Goal: Transaction & Acquisition: Download file/media

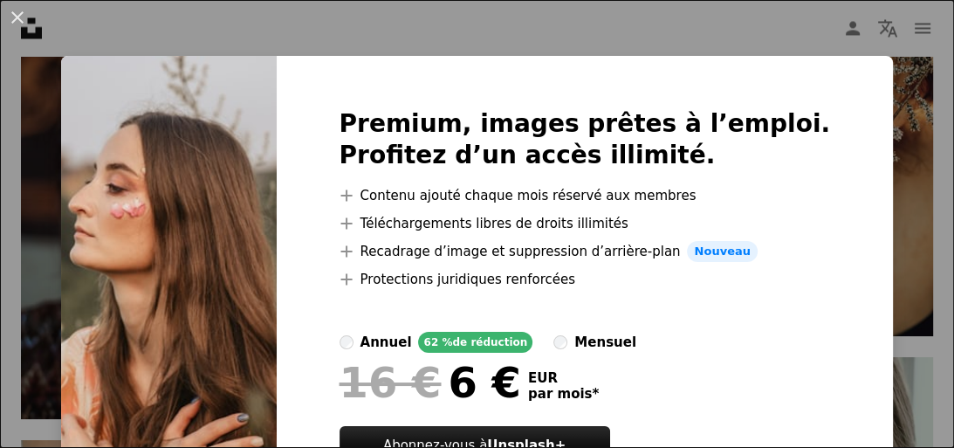
click at [17, 8] on button "An X shape" at bounding box center [17, 17] width 21 height 21
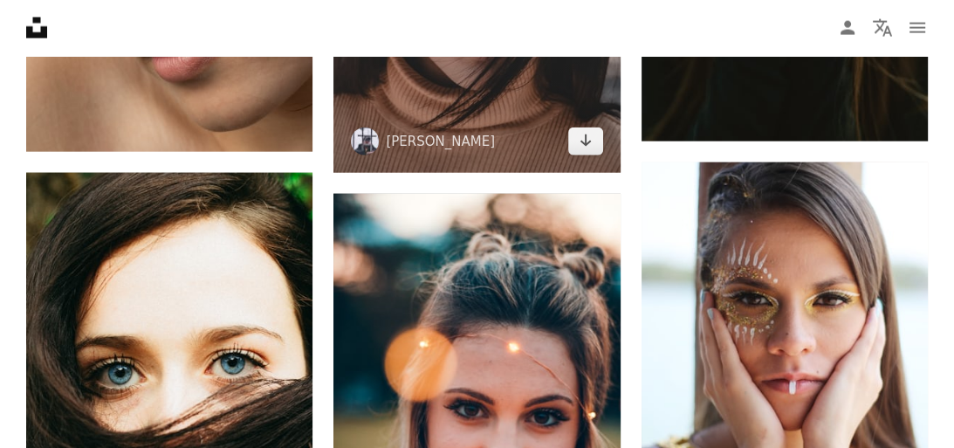
scroll to position [2724, 0]
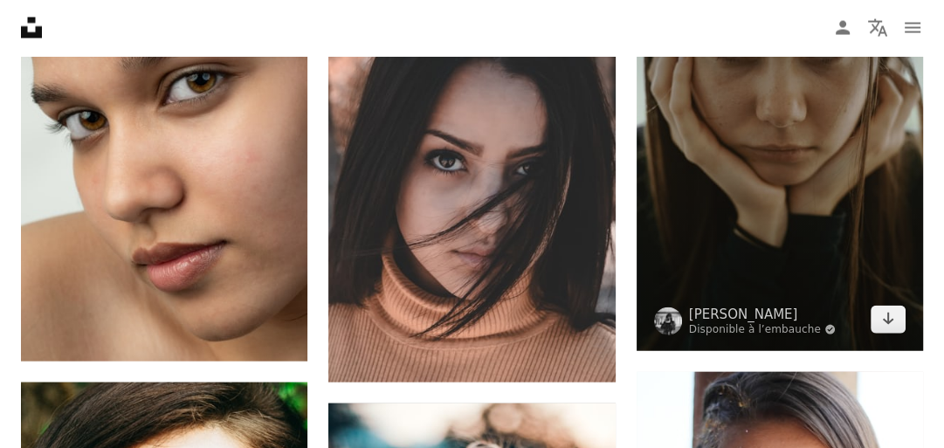
click at [797, 228] on img at bounding box center [779, 135] width 286 height 429
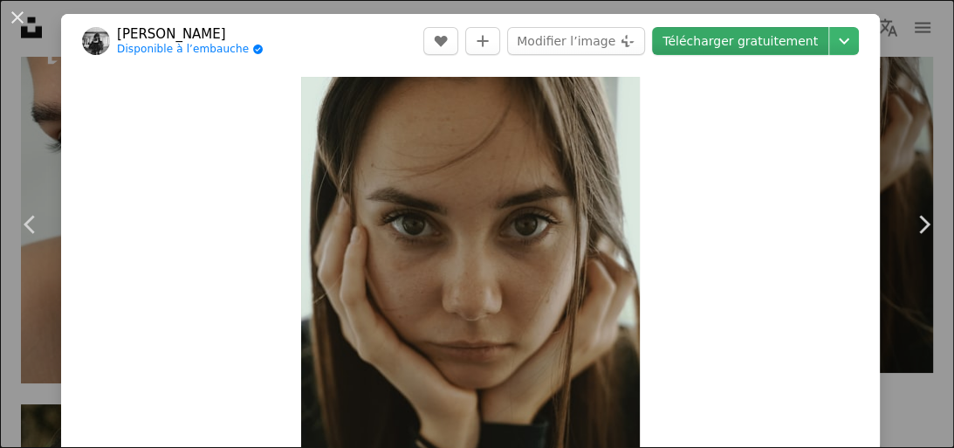
click at [746, 40] on link "Télécharger gratuitement" at bounding box center [740, 41] width 176 height 28
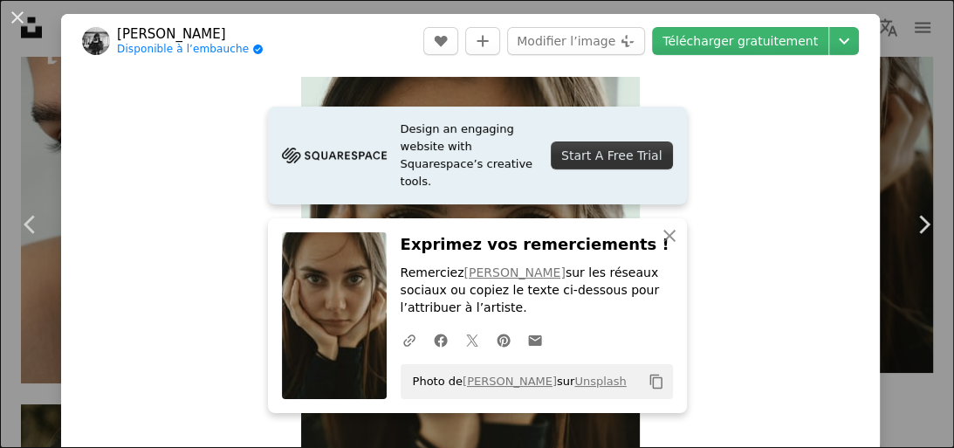
scroll to position [279, 0]
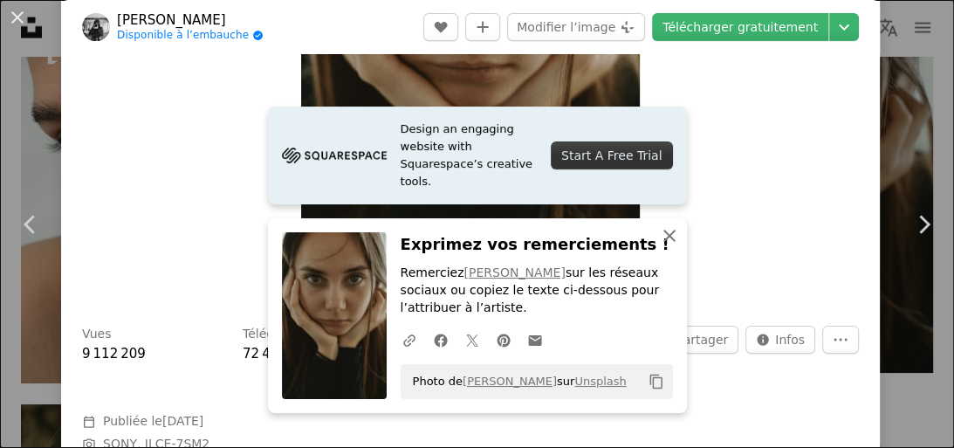
click at [663, 235] on icon "button" at bounding box center [669, 236] width 12 height 12
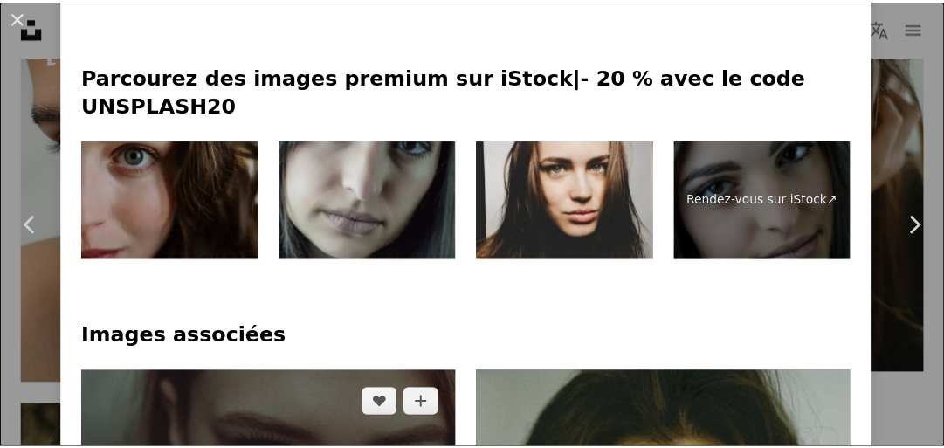
scroll to position [629, 0]
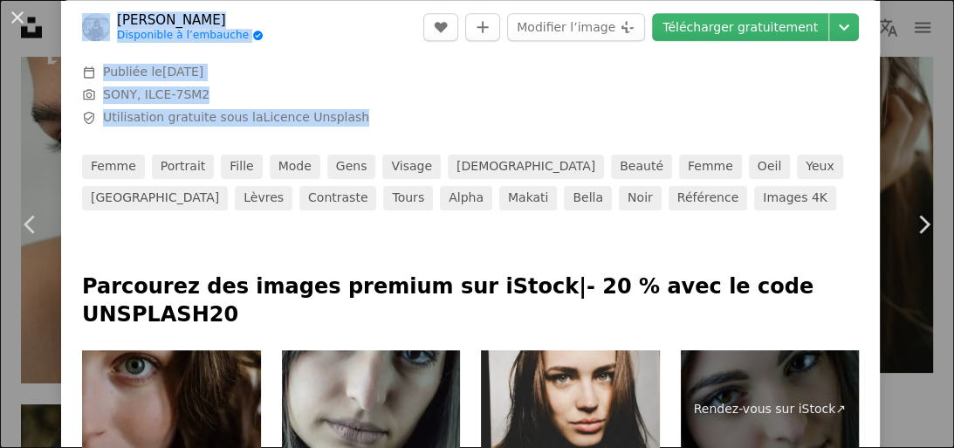
drag, startPoint x: 70, startPoint y: 14, endPoint x: 366, endPoint y: 148, distance: 325.0
click at [22, 18] on button "An X shape" at bounding box center [17, 17] width 21 height 21
